Goal: Find contact information: Find contact information

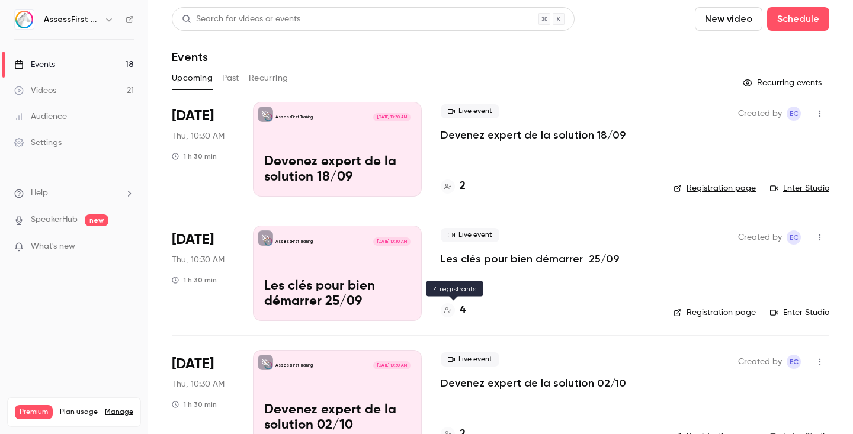
click at [458, 311] on div "4" at bounding box center [453, 311] width 25 height 16
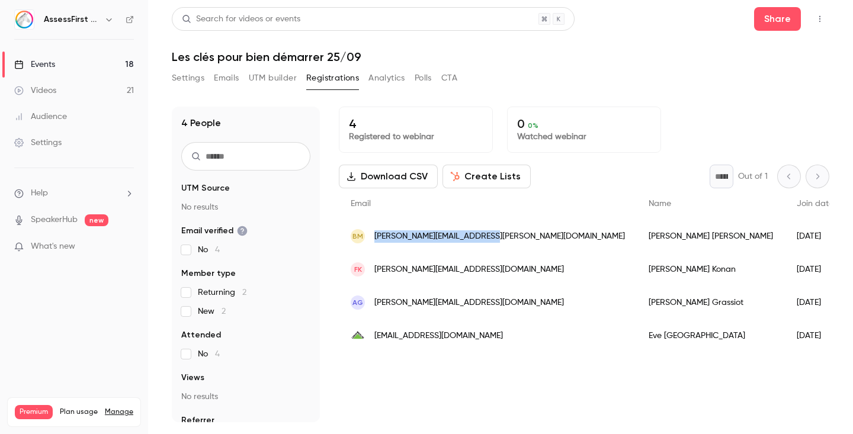
drag, startPoint x: 500, startPoint y: 235, endPoint x: 372, endPoint y: 238, distance: 127.5
click at [372, 238] on div "BM [PERSON_NAME][EMAIL_ADDRESS][PERSON_NAME][DOMAIN_NAME]" at bounding box center [488, 236] width 298 height 33
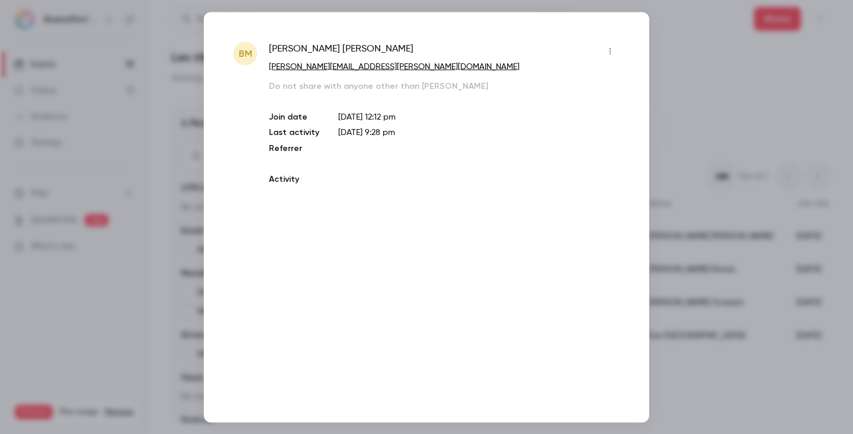
copy span "[PERSON_NAME][EMAIL_ADDRESS][PERSON_NAME][DOMAIN_NAME]"
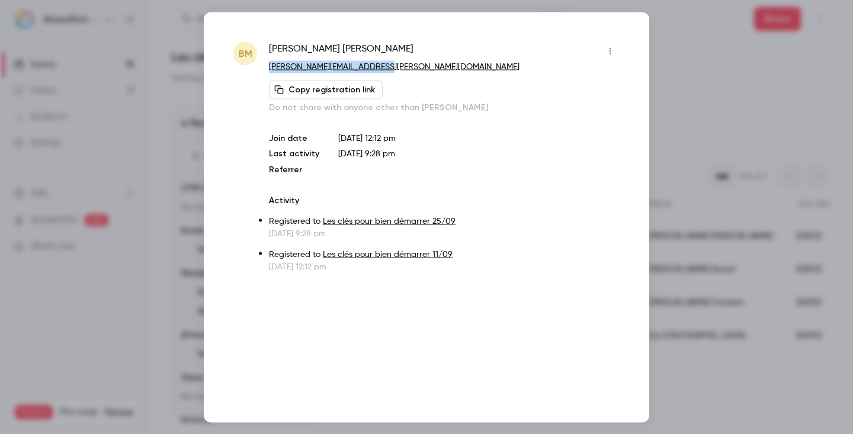
drag, startPoint x: 401, startPoint y: 68, endPoint x: 263, endPoint y: 72, distance: 138.1
click at [263, 72] on div "BM [PERSON_NAME] [PERSON_NAME][EMAIL_ADDRESS][PERSON_NAME][DOMAIN_NAME] Copy re…" at bounding box center [427, 156] width 386 height 231
copy link "[PERSON_NAME][EMAIL_ADDRESS][PERSON_NAME][DOMAIN_NAME]"
click at [708, 74] on div at bounding box center [426, 217] width 853 height 434
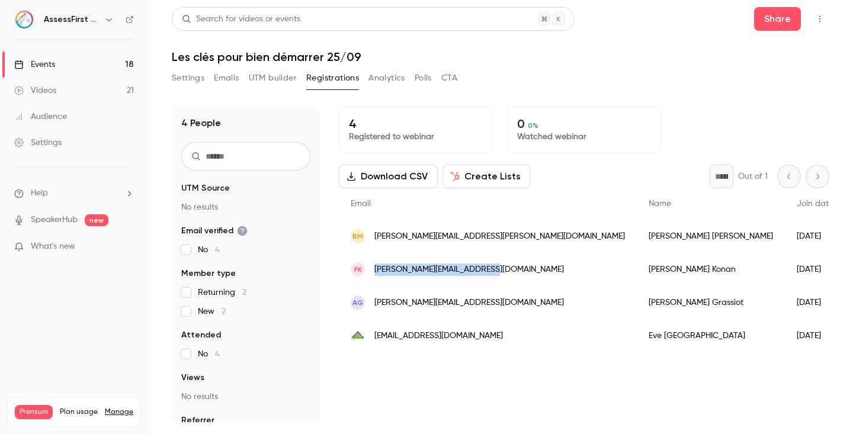
drag, startPoint x: 496, startPoint y: 270, endPoint x: 375, endPoint y: 272, distance: 120.3
click at [375, 272] on div "FK [EMAIL_ADDRESS][DOMAIN_NAME]" at bounding box center [488, 269] width 298 height 33
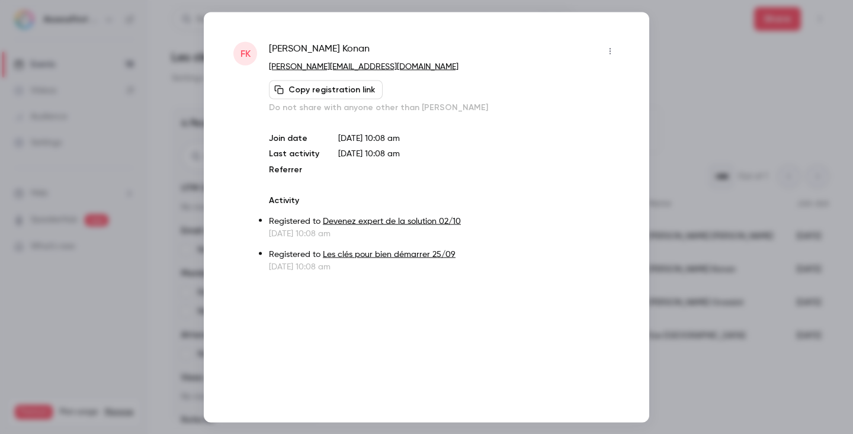
copy span "[PERSON_NAME][EMAIL_ADDRESS][DOMAIN_NAME]"
click at [709, 71] on div at bounding box center [426, 217] width 853 height 434
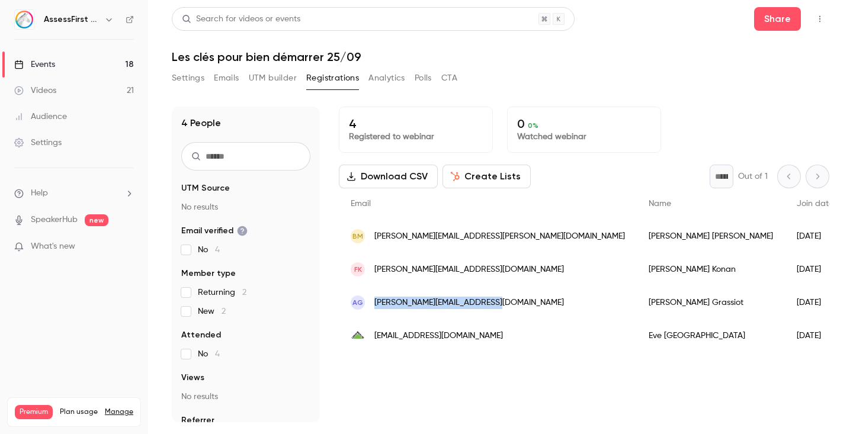
drag, startPoint x: 488, startPoint y: 305, endPoint x: 369, endPoint y: 305, distance: 119.1
click at [369, 305] on div "AG [EMAIL_ADDRESS][DOMAIN_NAME]" at bounding box center [488, 302] width 298 height 33
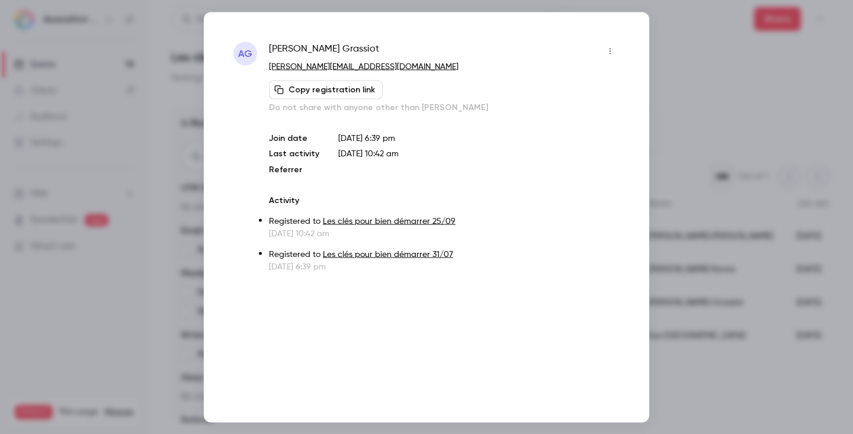
copy div "[PERSON_NAME][EMAIL_ADDRESS][DOMAIN_NAME]"
click at [746, 117] on div at bounding box center [426, 217] width 853 height 434
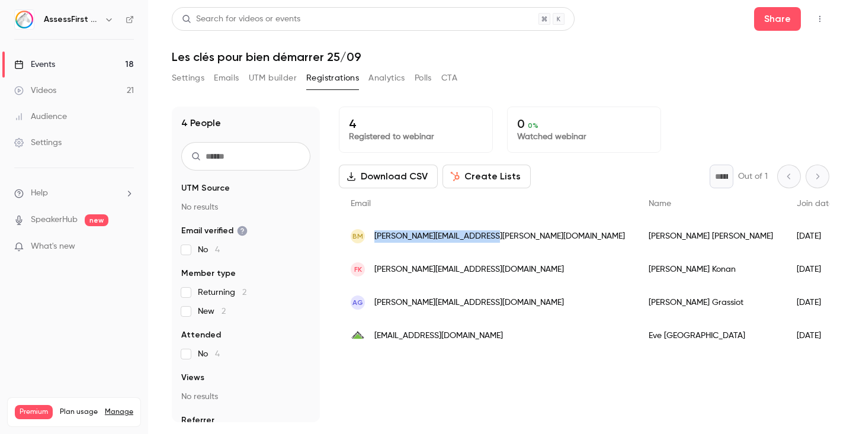
drag, startPoint x: 491, startPoint y: 234, endPoint x: 365, endPoint y: 234, distance: 126.8
click at [365, 234] on div "BM [PERSON_NAME][EMAIL_ADDRESS][PERSON_NAME][DOMAIN_NAME]" at bounding box center [488, 236] width 298 height 33
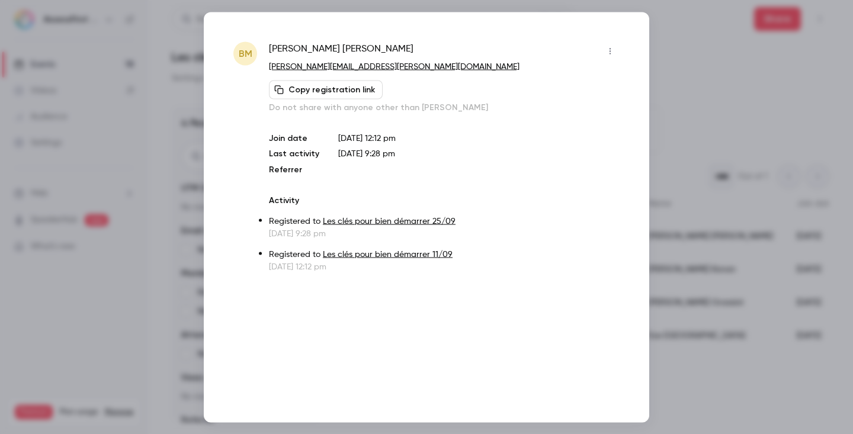
copy div "[PERSON_NAME][EMAIL_ADDRESS][PERSON_NAME][DOMAIN_NAME]"
click at [696, 65] on div at bounding box center [426, 217] width 853 height 434
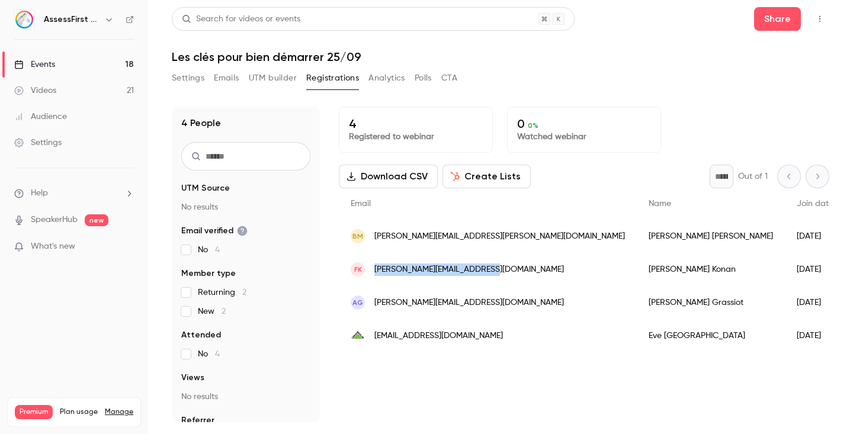
drag, startPoint x: 497, startPoint y: 270, endPoint x: 373, endPoint y: 270, distance: 123.3
click at [373, 270] on div "FK [EMAIL_ADDRESS][DOMAIN_NAME]" at bounding box center [488, 269] width 298 height 33
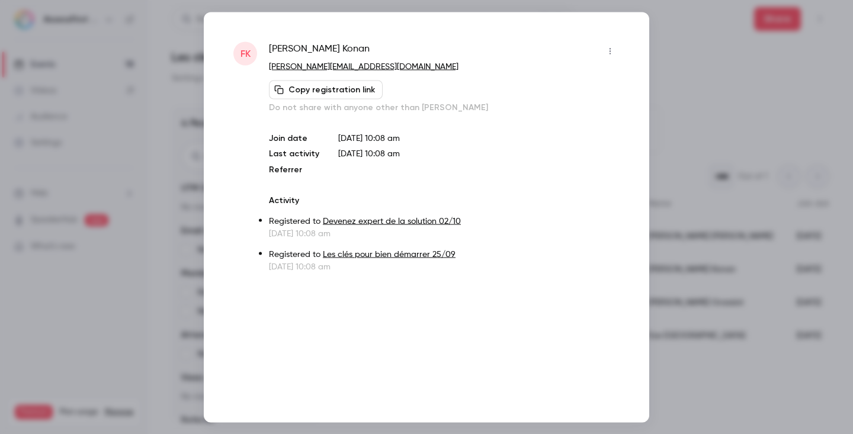
copy span "[PERSON_NAME][EMAIL_ADDRESS][DOMAIN_NAME]"
click at [708, 57] on div at bounding box center [426, 217] width 853 height 434
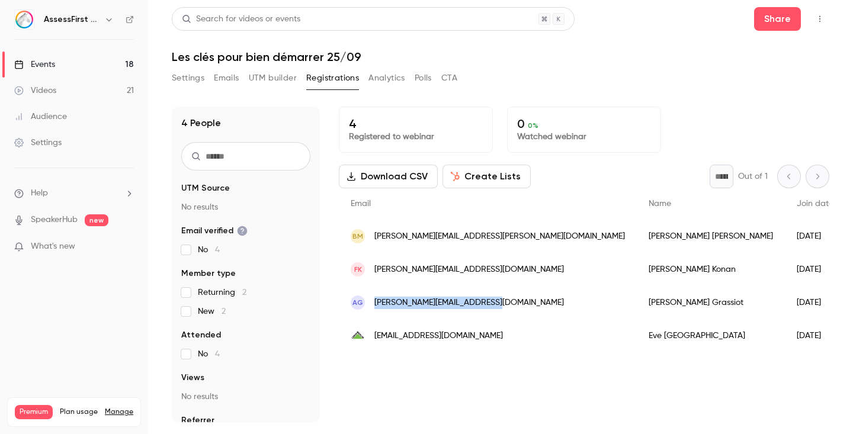
drag, startPoint x: 494, startPoint y: 302, endPoint x: 366, endPoint y: 301, distance: 128.0
click at [366, 301] on div "AG [EMAIL_ADDRESS][DOMAIN_NAME]" at bounding box center [488, 302] width 298 height 33
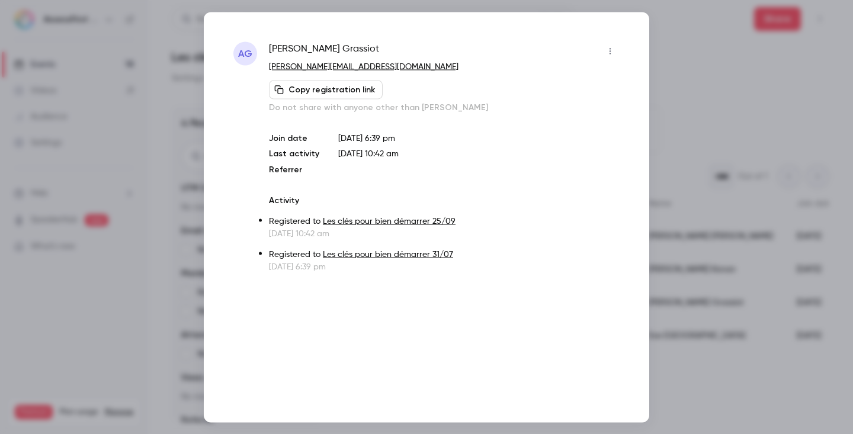
copy div "[PERSON_NAME][EMAIL_ADDRESS][DOMAIN_NAME]"
click at [759, 132] on div at bounding box center [426, 217] width 853 height 434
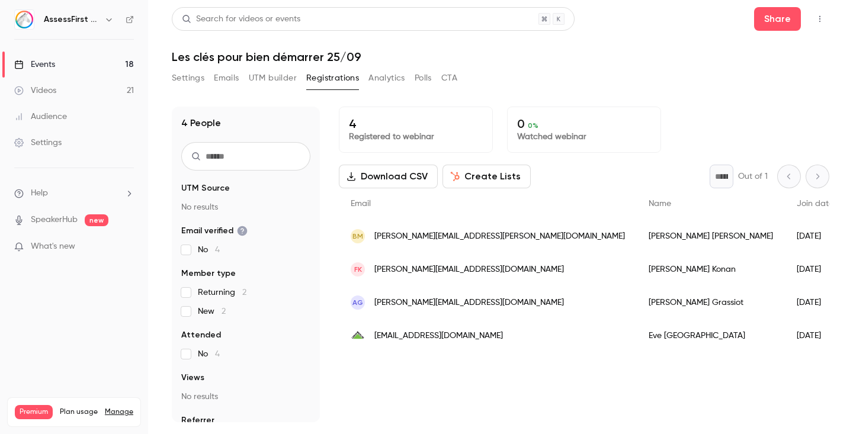
drag, startPoint x: 493, startPoint y: 331, endPoint x: 370, endPoint y: 337, distance: 123.4
click at [370, 337] on div "[EMAIL_ADDRESS][DOMAIN_NAME]" at bounding box center [488, 335] width 298 height 33
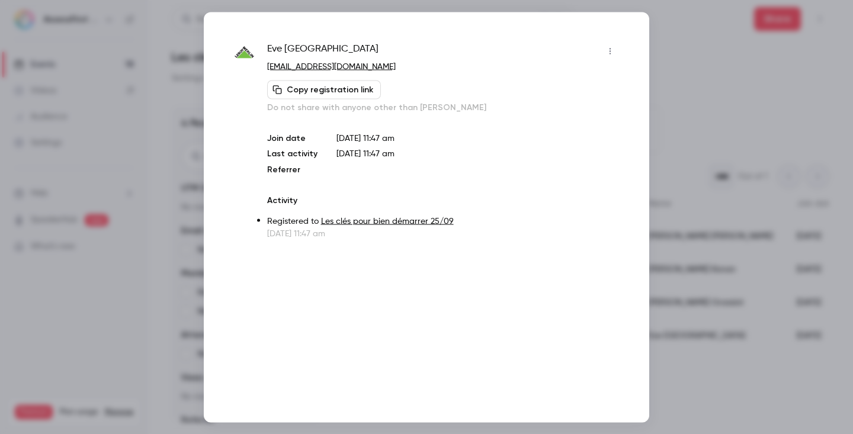
copy span "[EMAIL_ADDRESS][DOMAIN_NAME]"
